Goal: Obtain resource: Download file/media

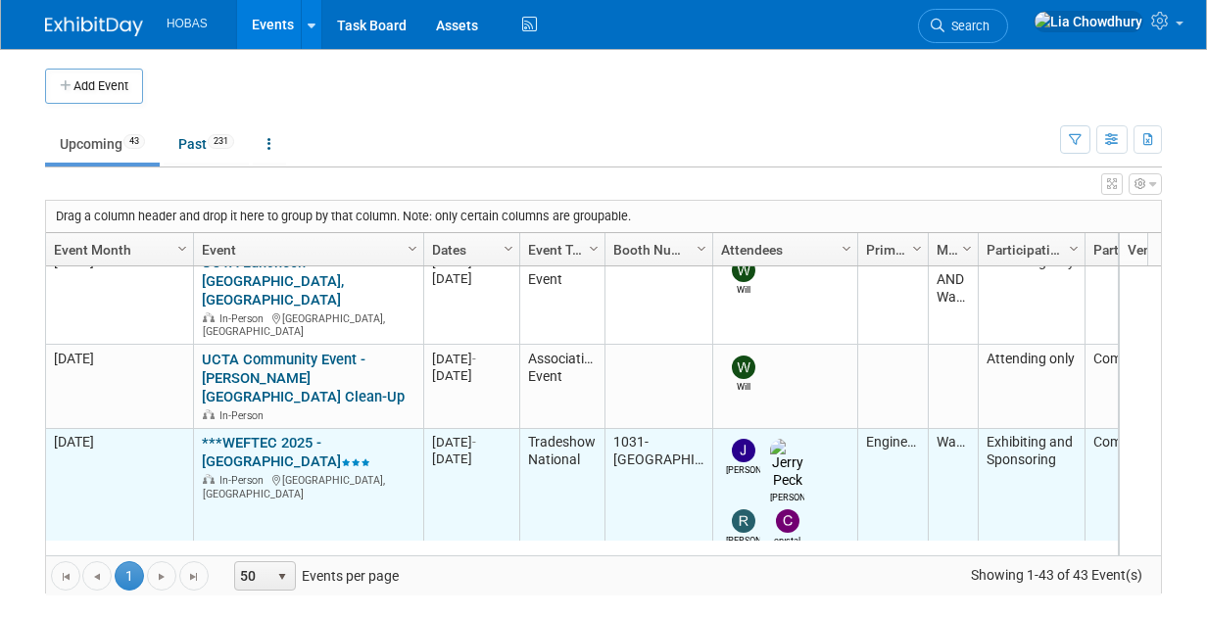
scroll to position [931, 0]
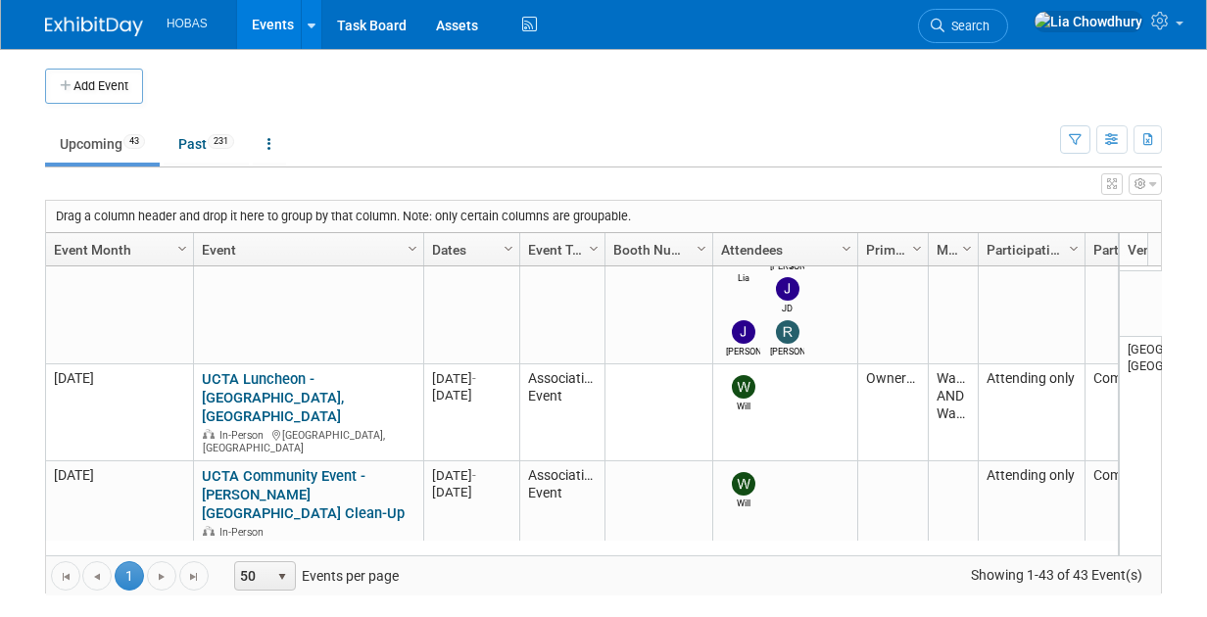
click at [303, 550] on link "***WEFTEC 2025 - [GEOGRAPHIC_DATA]" at bounding box center [286, 568] width 168 height 36
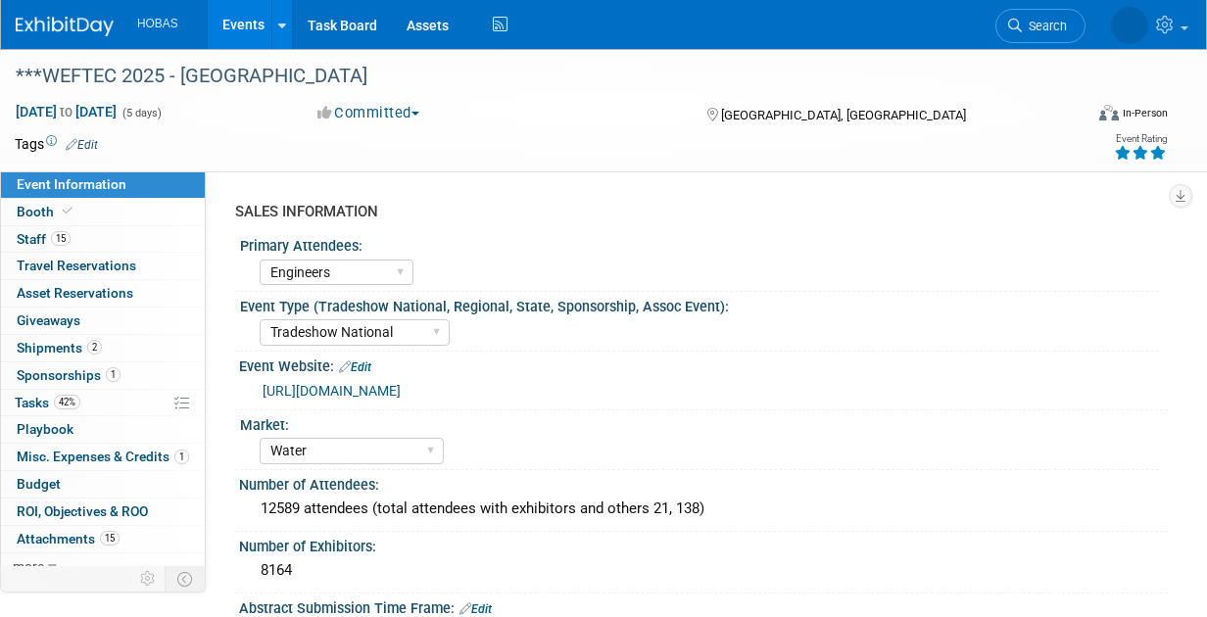
select select "Engineers"
select select "Tradeshow National"
select select "Water"
select select "Exhibiting and Sponsoring"
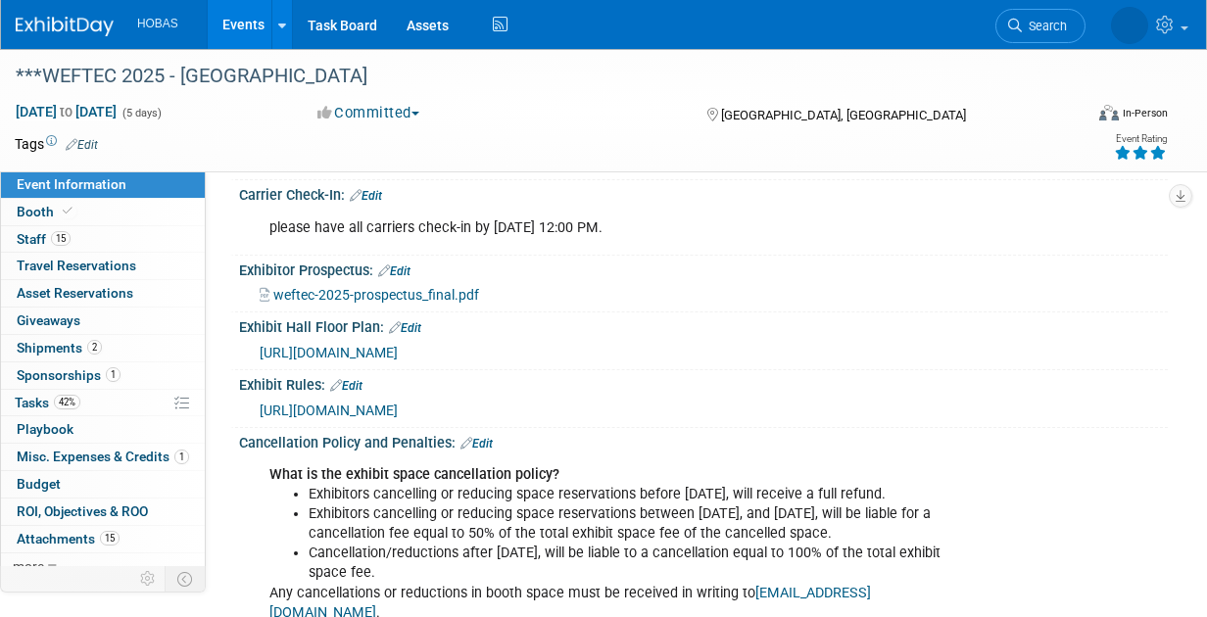
scroll to position [2976, 0]
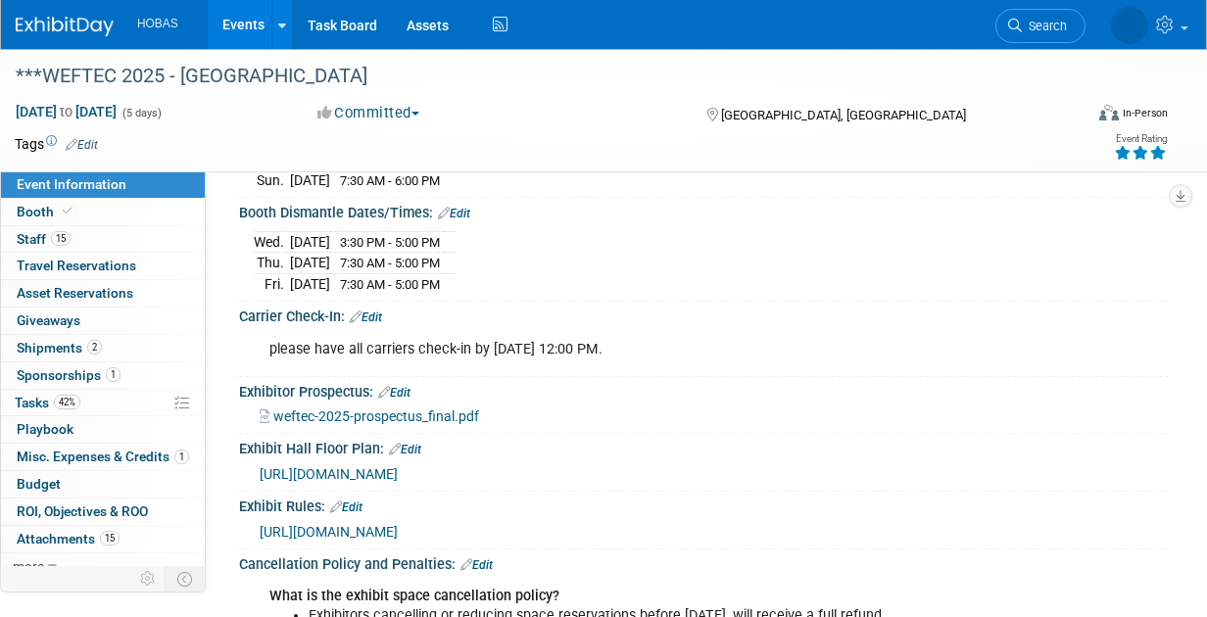
click at [401, 408] on span "weftec-2025-prospectus_final.pdf" at bounding box center [376, 416] width 206 height 16
